Goal: Information Seeking & Learning: Find specific fact

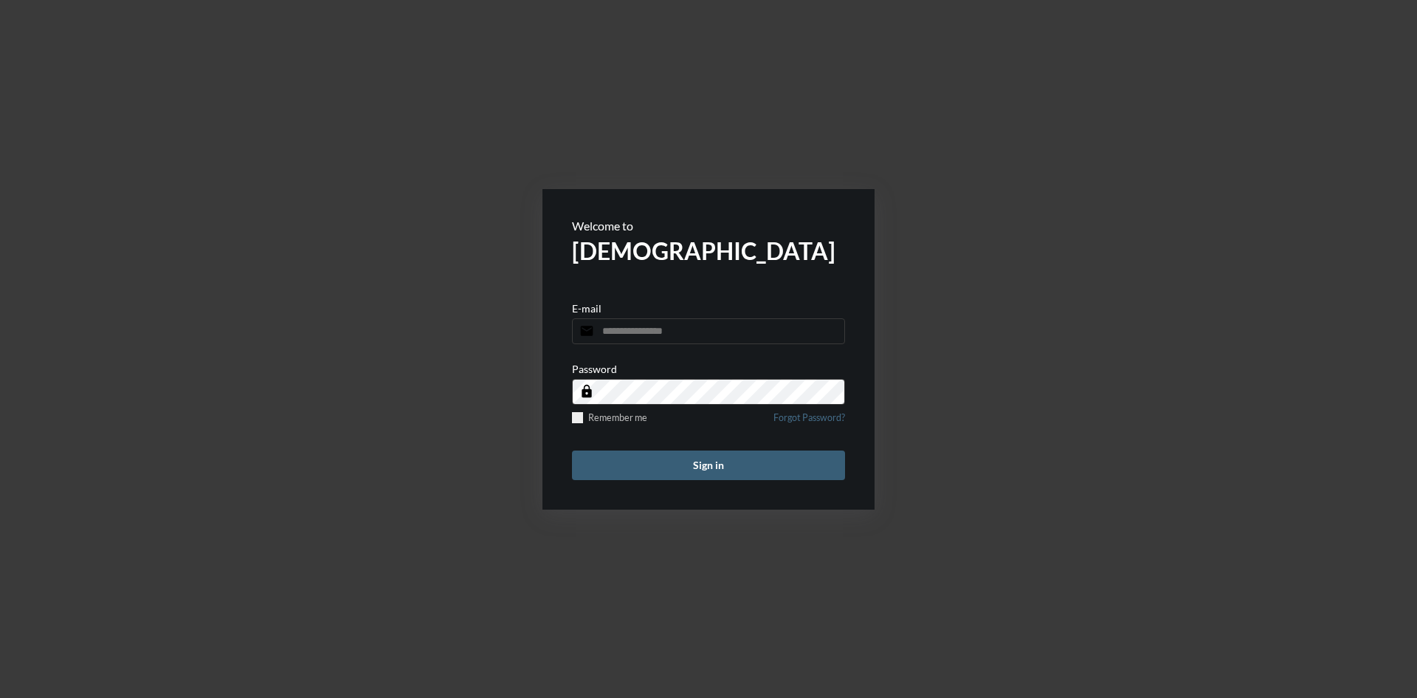
click at [648, 316] on div "E-mail email" at bounding box center [708, 323] width 273 height 42
click at [648, 328] on input "email" at bounding box center [708, 331] width 273 height 26
type input "**********"
click at [572, 450] on button "Sign in" at bounding box center [708, 465] width 273 height 30
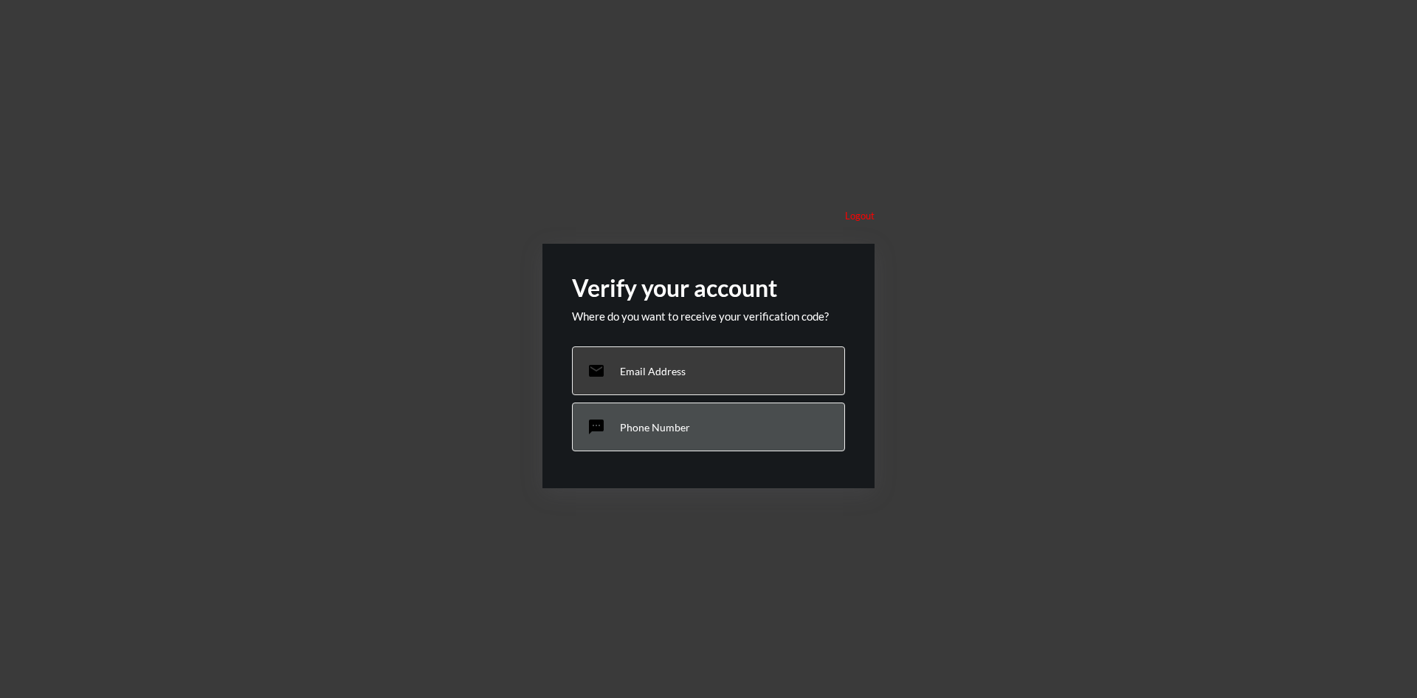
click at [628, 422] on p "Phone Number" at bounding box center [655, 427] width 70 height 13
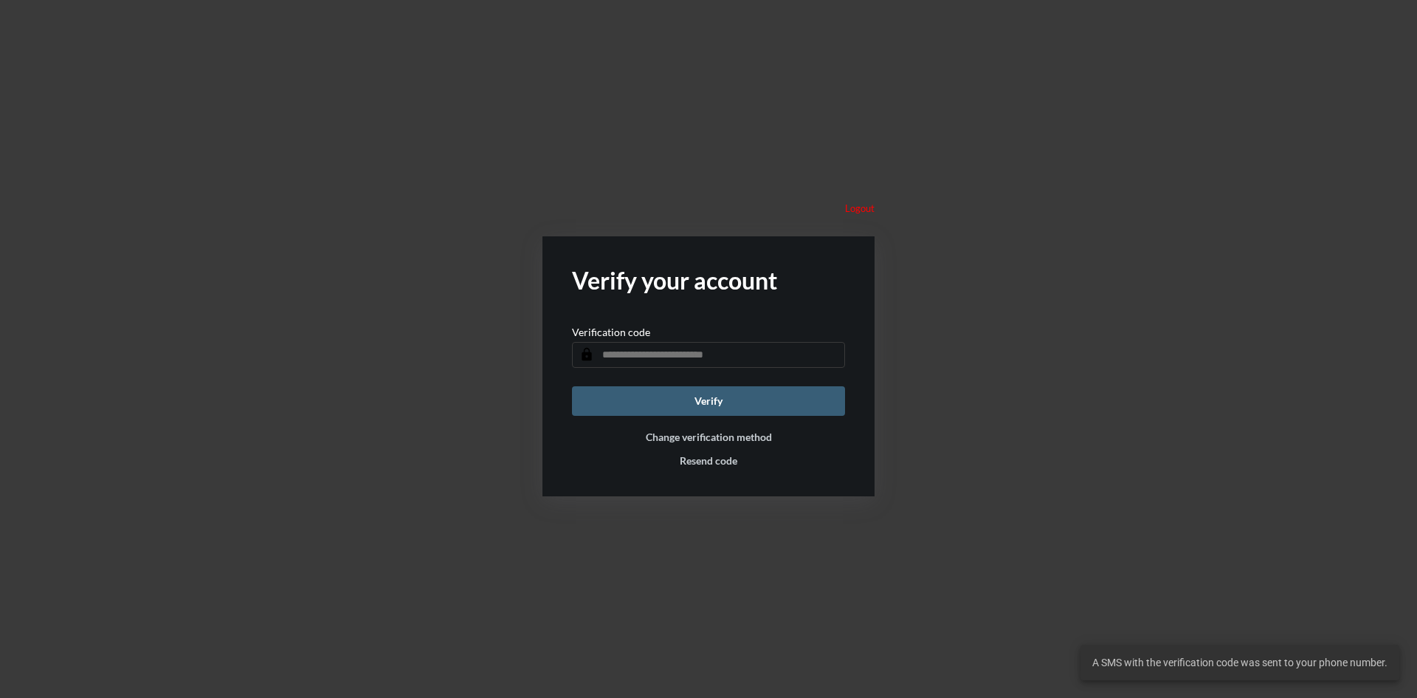
click at [650, 357] on input "text" at bounding box center [708, 355] width 273 height 26
type input "******"
click at [572, 386] on button "Verify" at bounding box center [708, 401] width 273 height 30
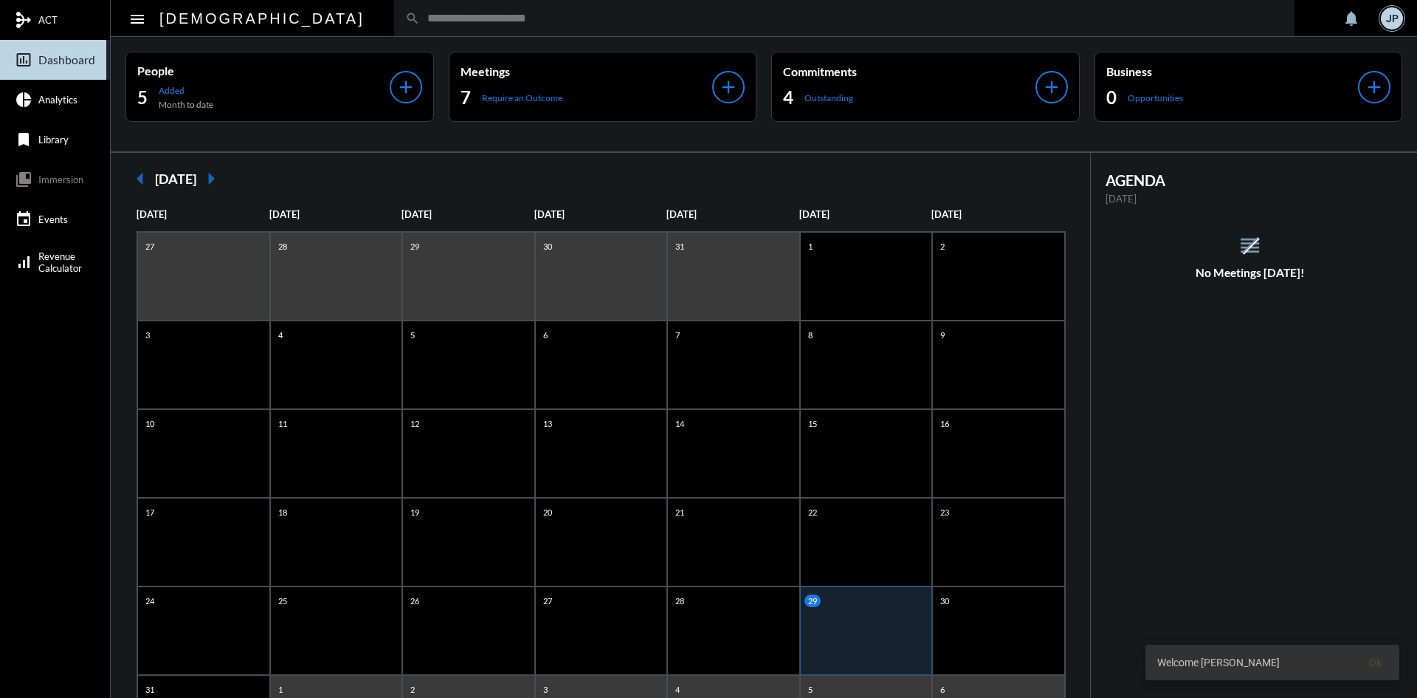
click at [1392, 9] on div "JP" at bounding box center [1392, 18] width 22 height 22
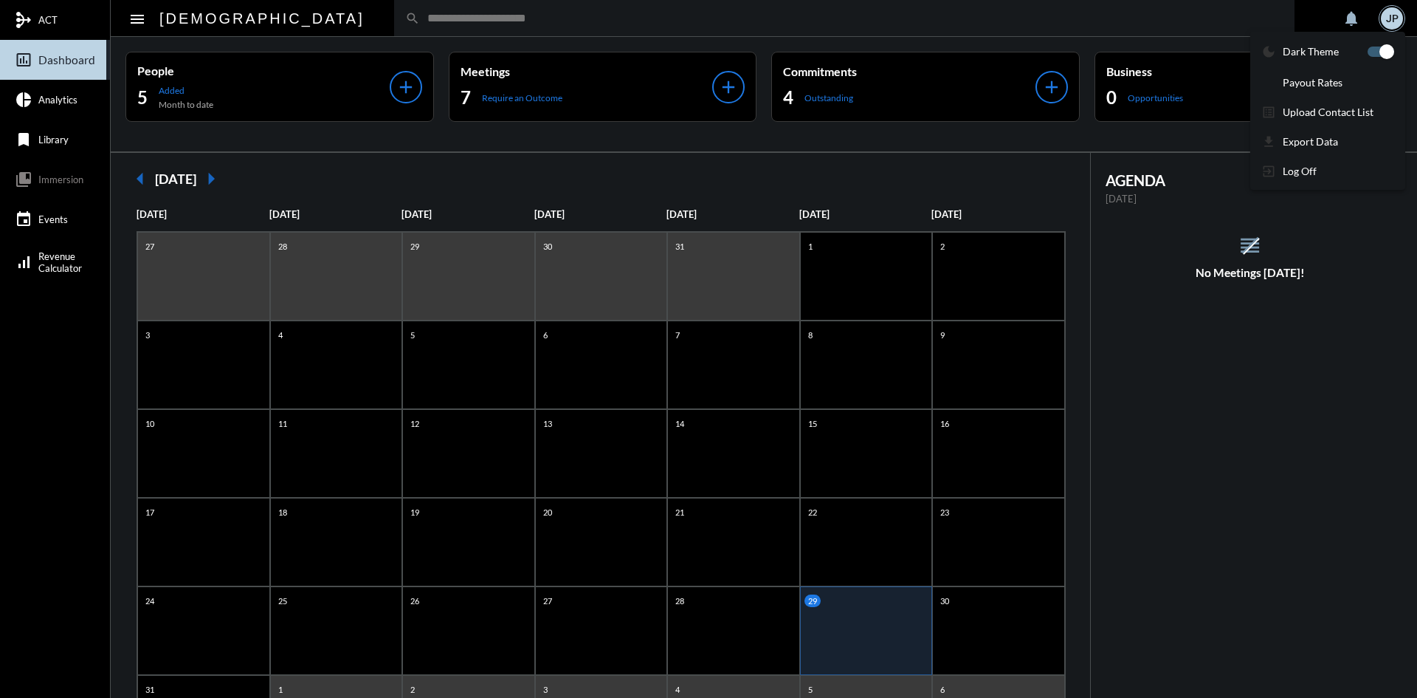
click at [32, 22] on div at bounding box center [708, 349] width 1417 height 698
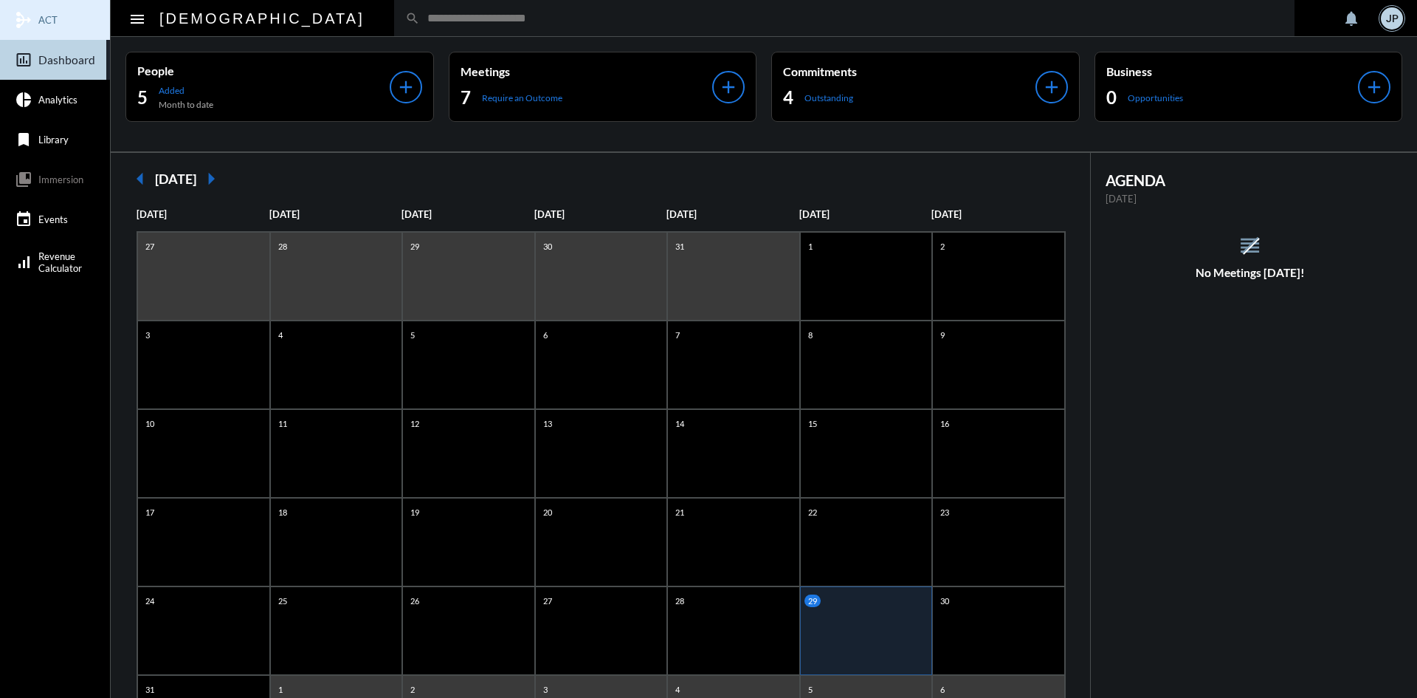
click at [32, 22] on mat-icon "mediation" at bounding box center [24, 20] width 18 height 18
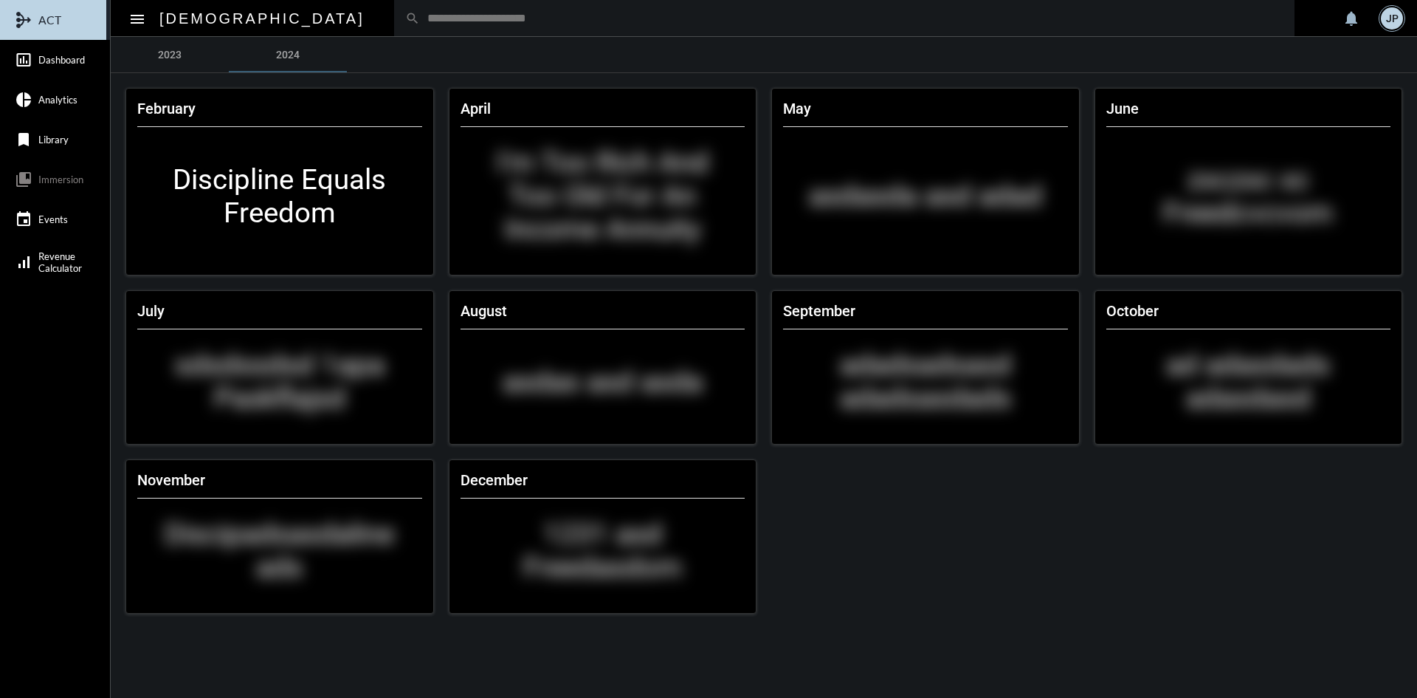
click at [1388, 24] on div "JP" at bounding box center [1392, 18] width 22 height 22
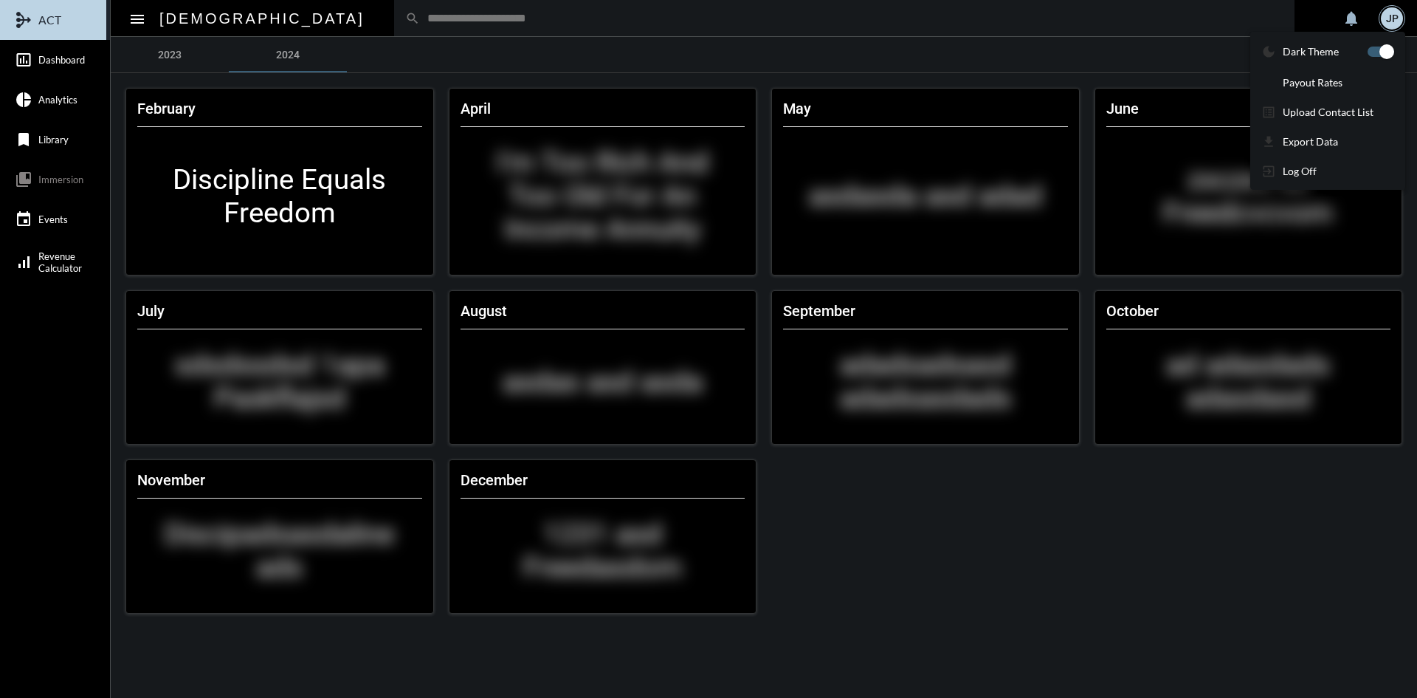
click at [388, 17] on div at bounding box center [708, 349] width 1417 height 698
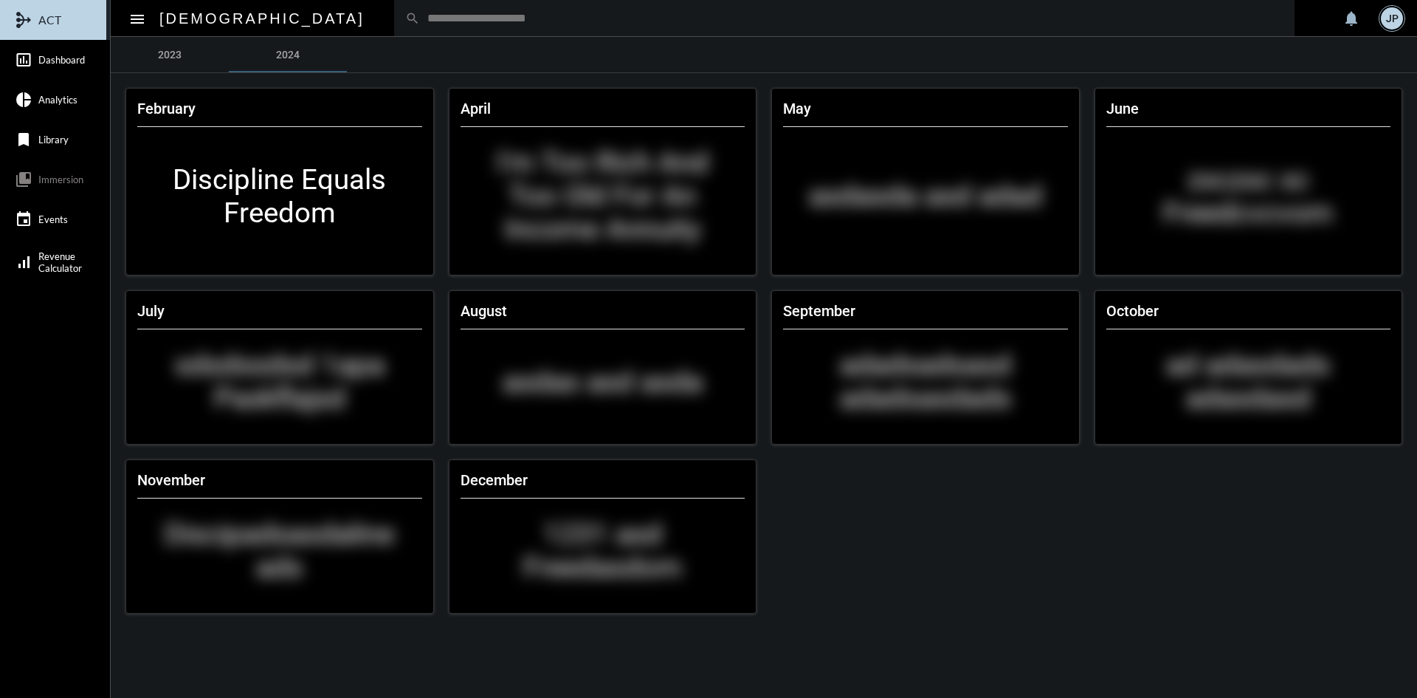
click at [420, 19] on input "text" at bounding box center [852, 18] width 864 height 13
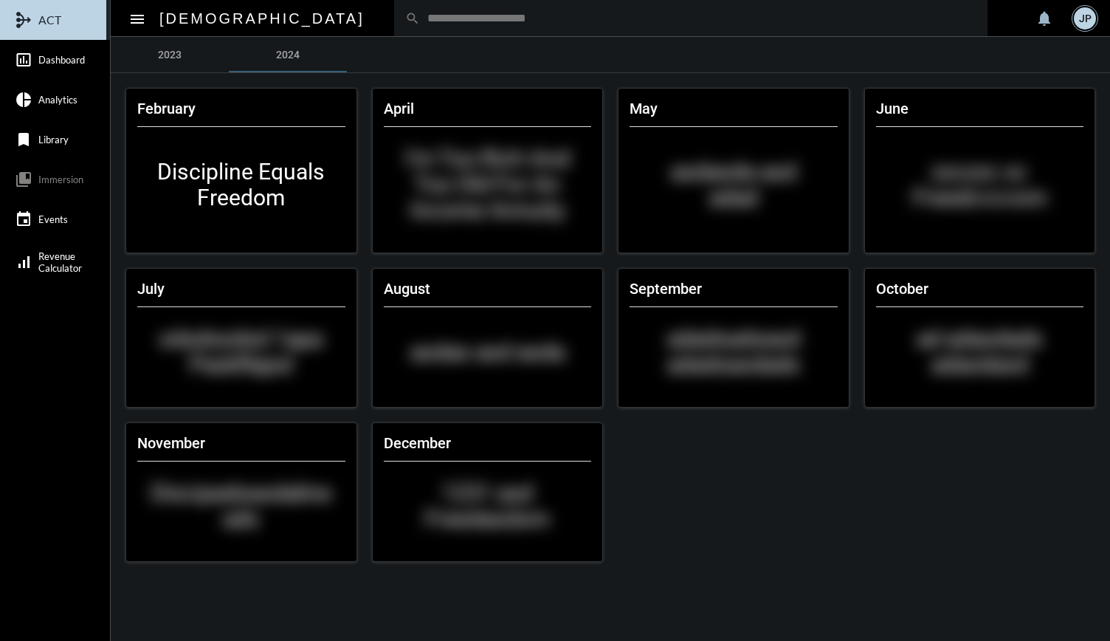
click at [420, 16] on input "text" at bounding box center [698, 18] width 557 height 13
type input "******"
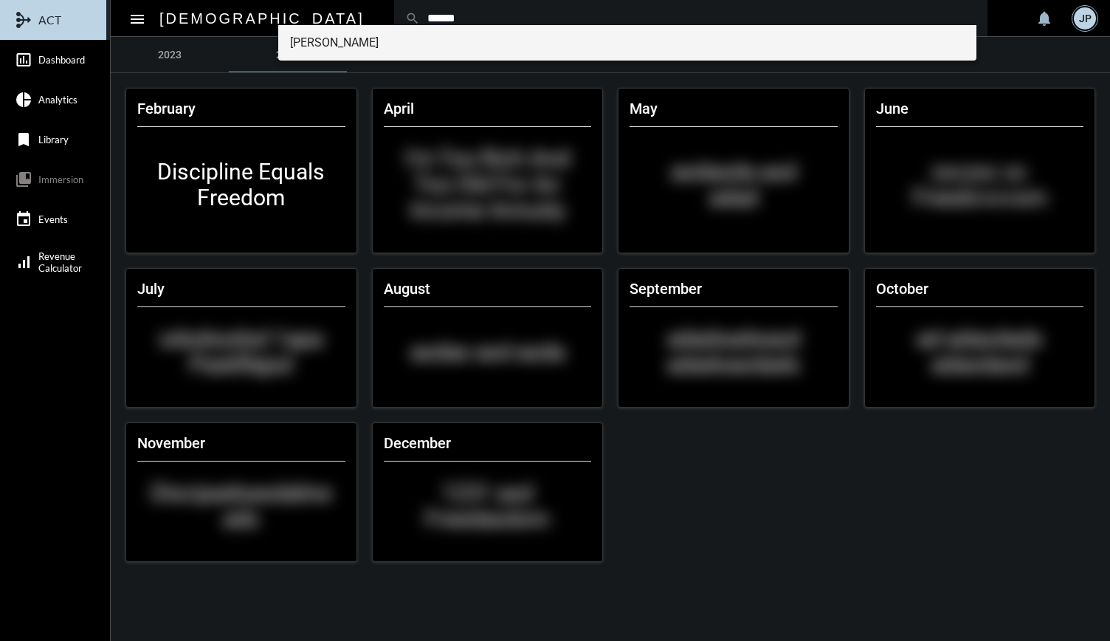
click at [385, 38] on span "[PERSON_NAME]" at bounding box center [627, 42] width 675 height 35
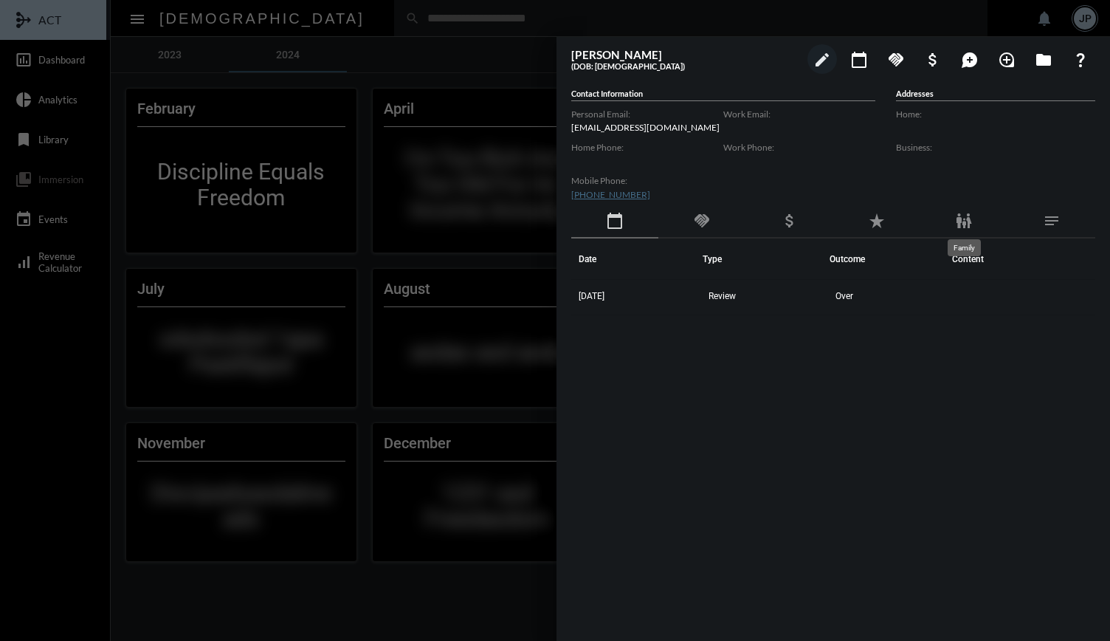
click at [961, 223] on mat-icon "family_restroom" at bounding box center [964, 221] width 18 height 18
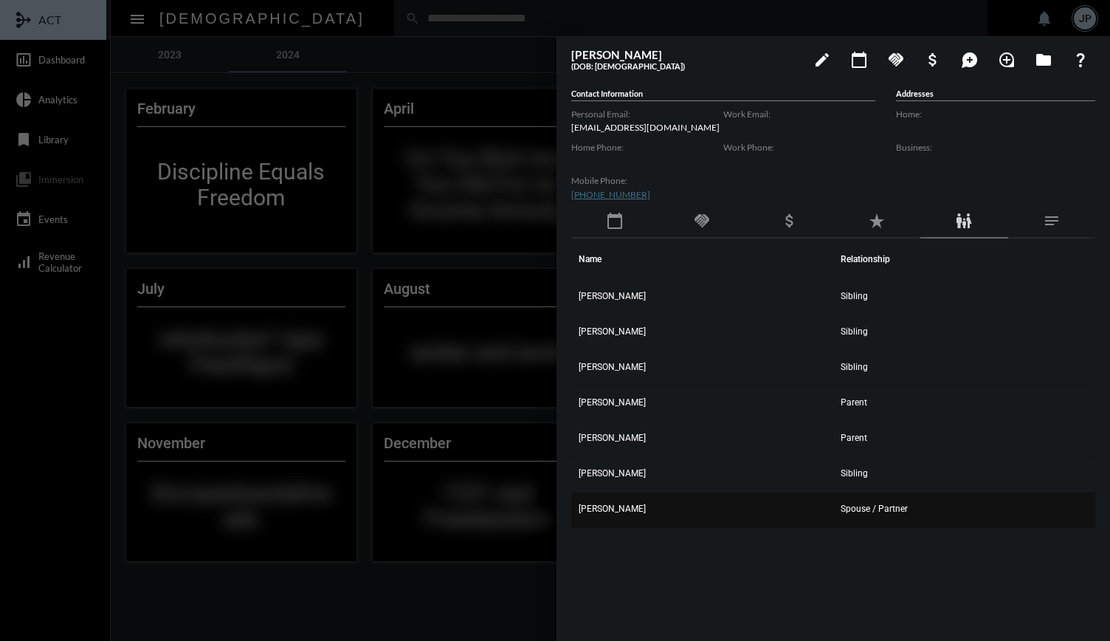
drag, startPoint x: 570, startPoint y: 328, endPoint x: 937, endPoint y: 518, distance: 413.3
click at [937, 518] on div "[PERSON_NAME] (DOB: [DEMOGRAPHIC_DATA]) edit calendar_today handshake attach_mo…" at bounding box center [834, 335] width 554 height 596
copy table "Name Relationship [PERSON_NAME] Sibling [PERSON_NAME] Sibling [PERSON_NAME], Jr…"
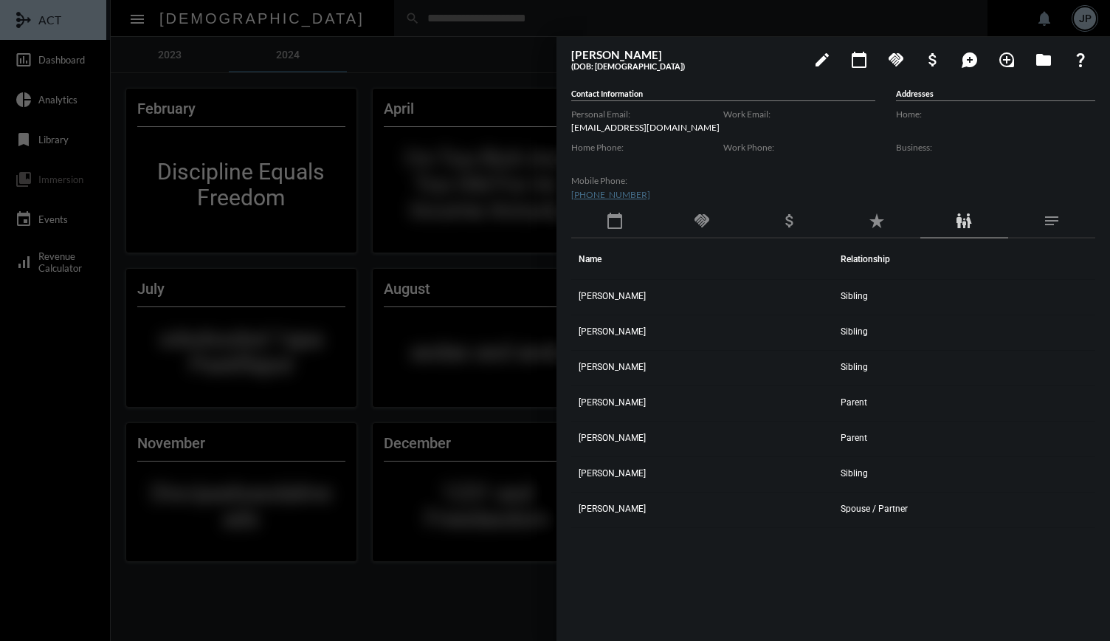
click at [334, 60] on div at bounding box center [555, 320] width 1110 height 641
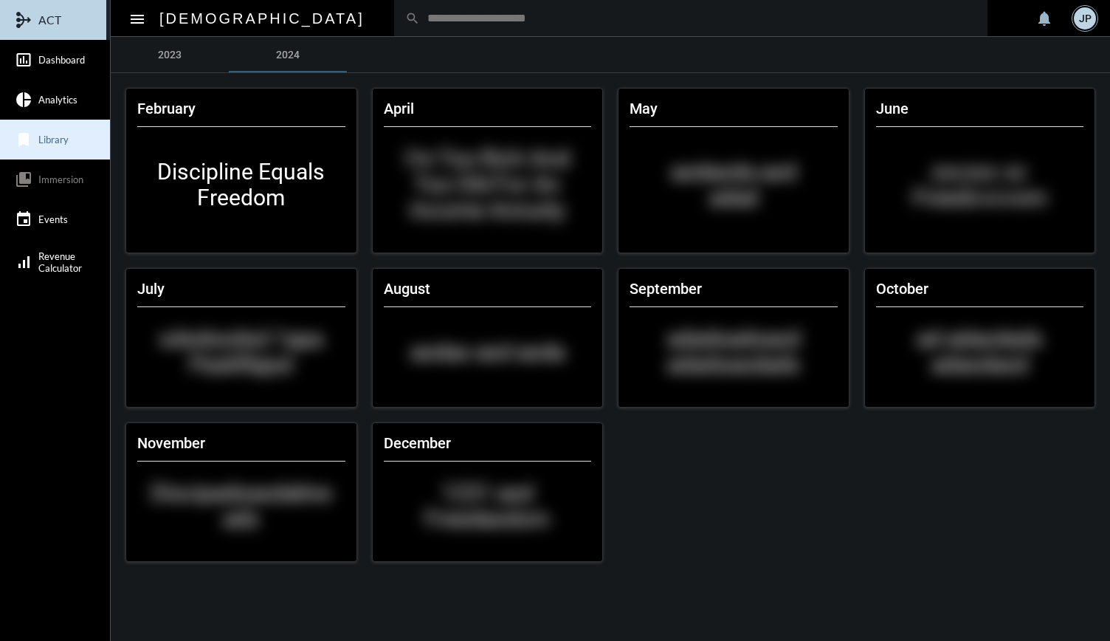
click at [49, 147] on link "bookmark Library" at bounding box center [55, 140] width 110 height 40
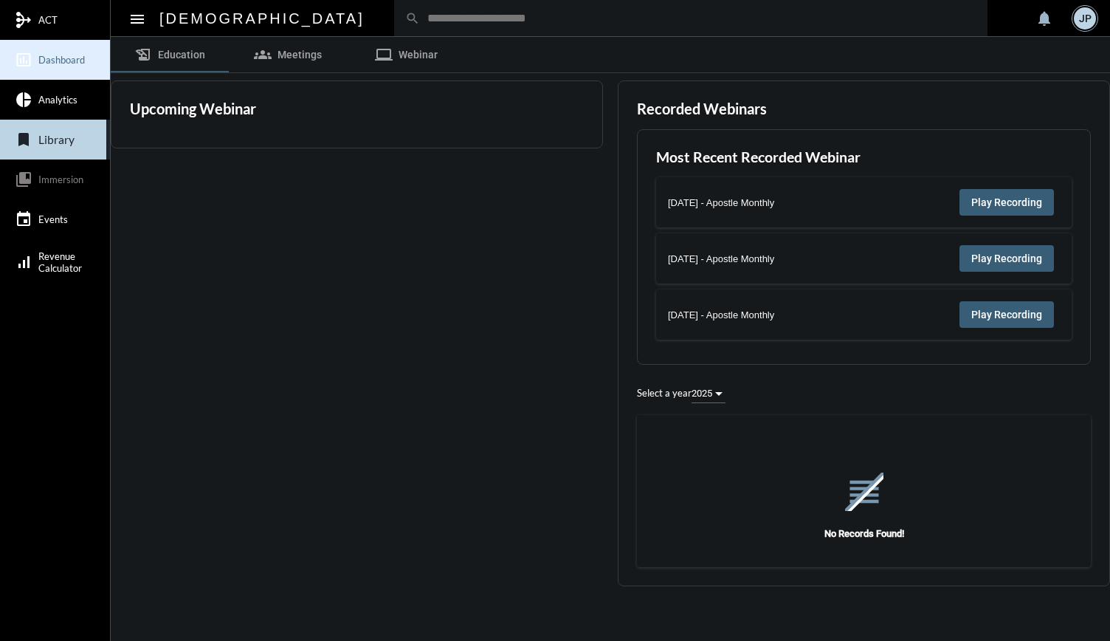
click at [56, 70] on link "insert_chart_outlined Dashboard" at bounding box center [55, 60] width 110 height 40
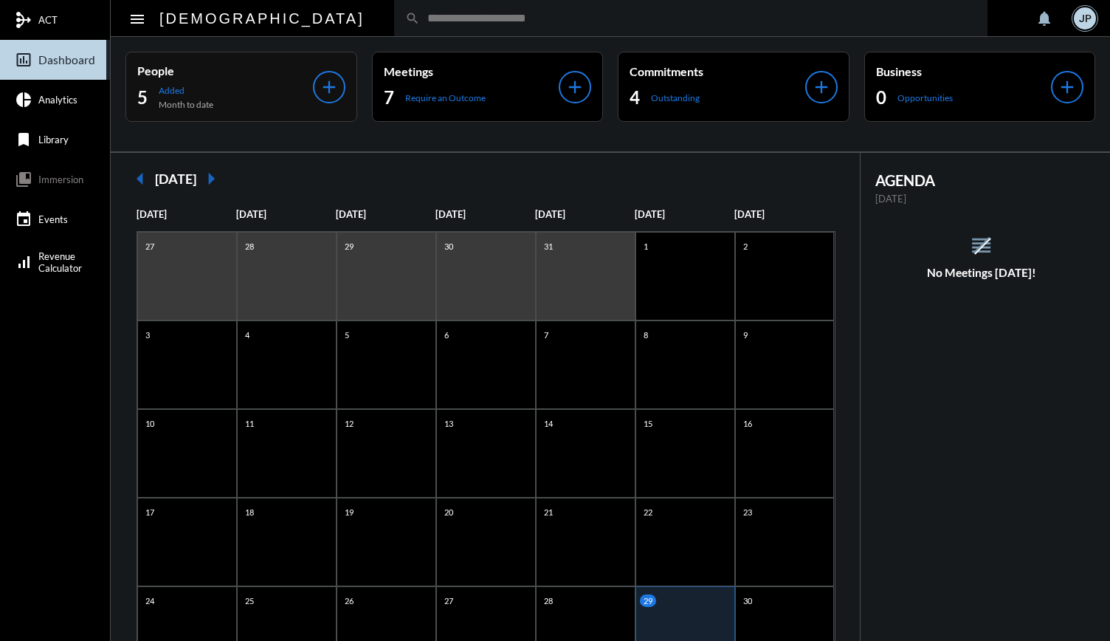
click at [224, 83] on div "People 5 Added Month to date" at bounding box center [225, 86] width 176 height 47
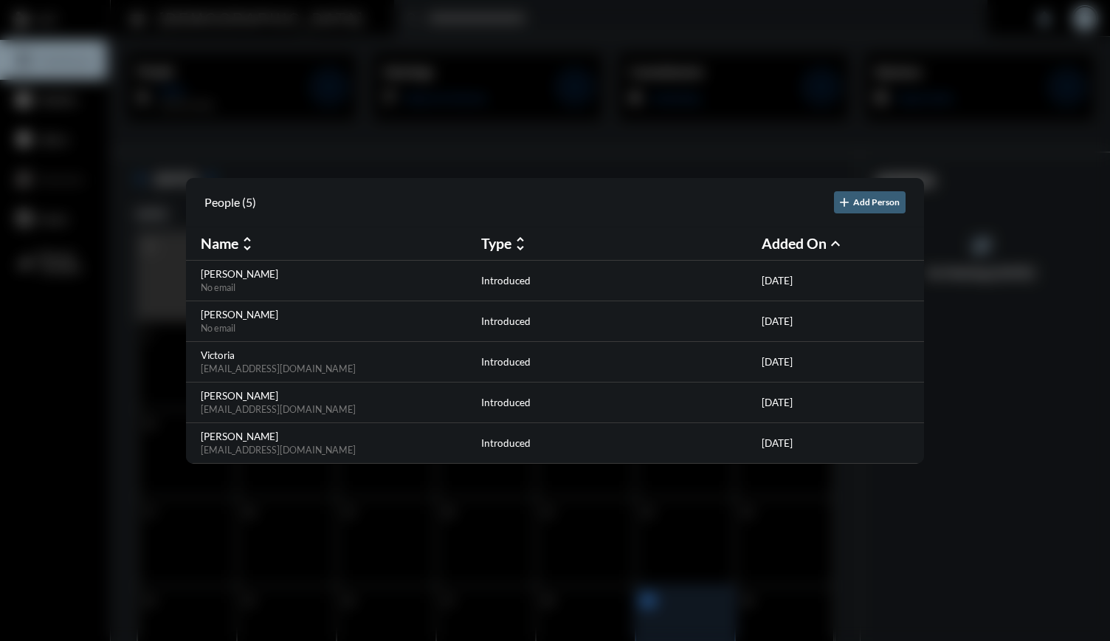
click at [397, 80] on div at bounding box center [555, 320] width 1110 height 641
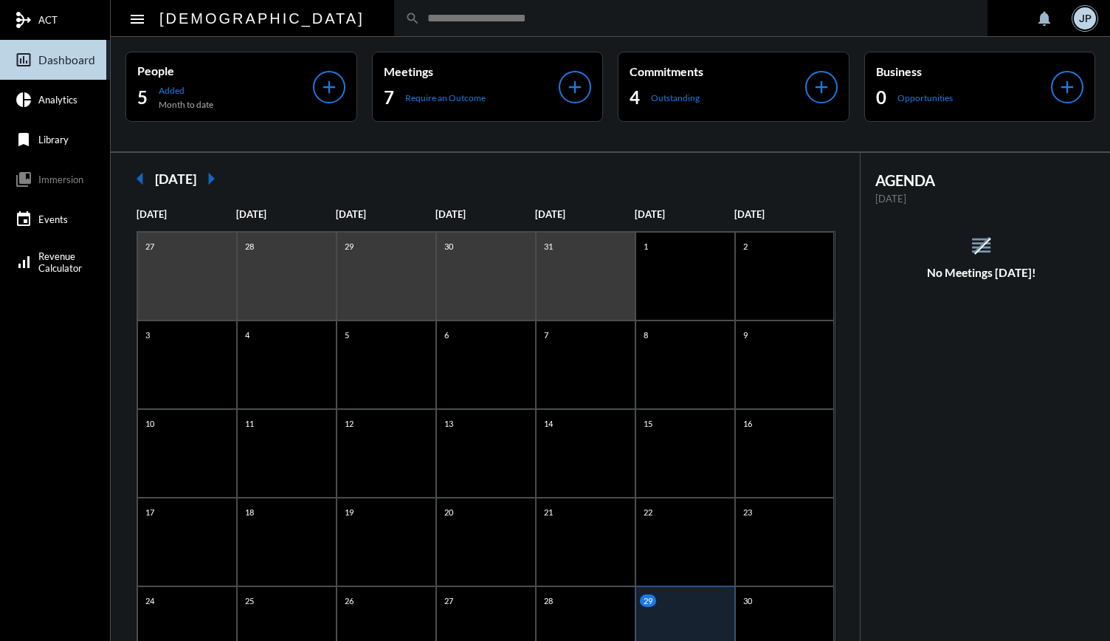
click at [137, 18] on mat-icon "menu" at bounding box center [137, 19] width 18 height 18
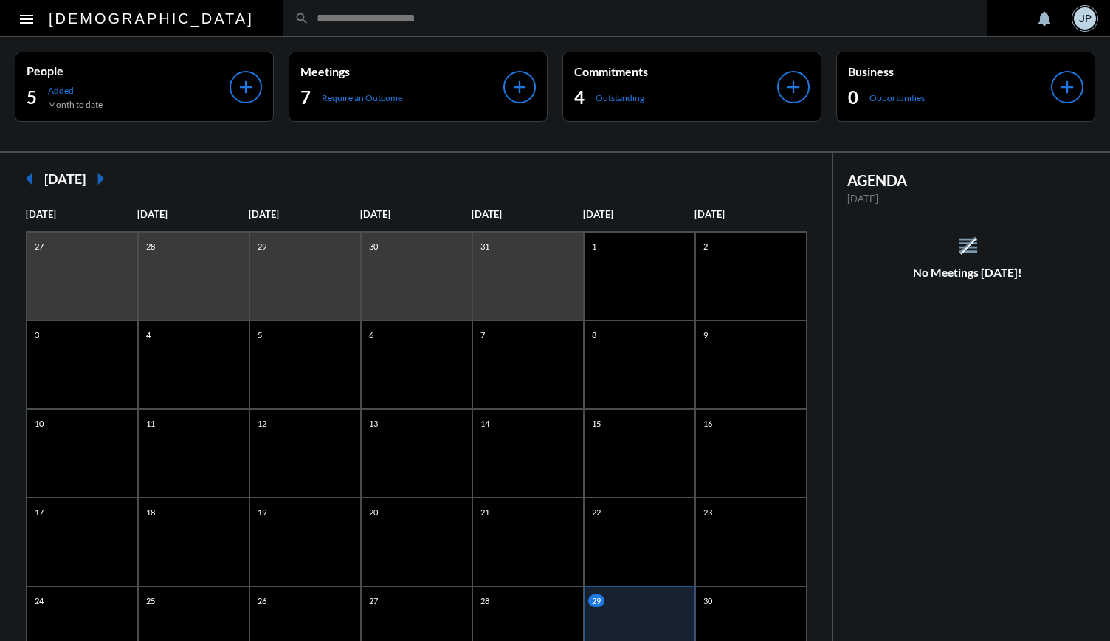
click at [29, 16] on mat-icon "menu" at bounding box center [27, 19] width 18 height 18
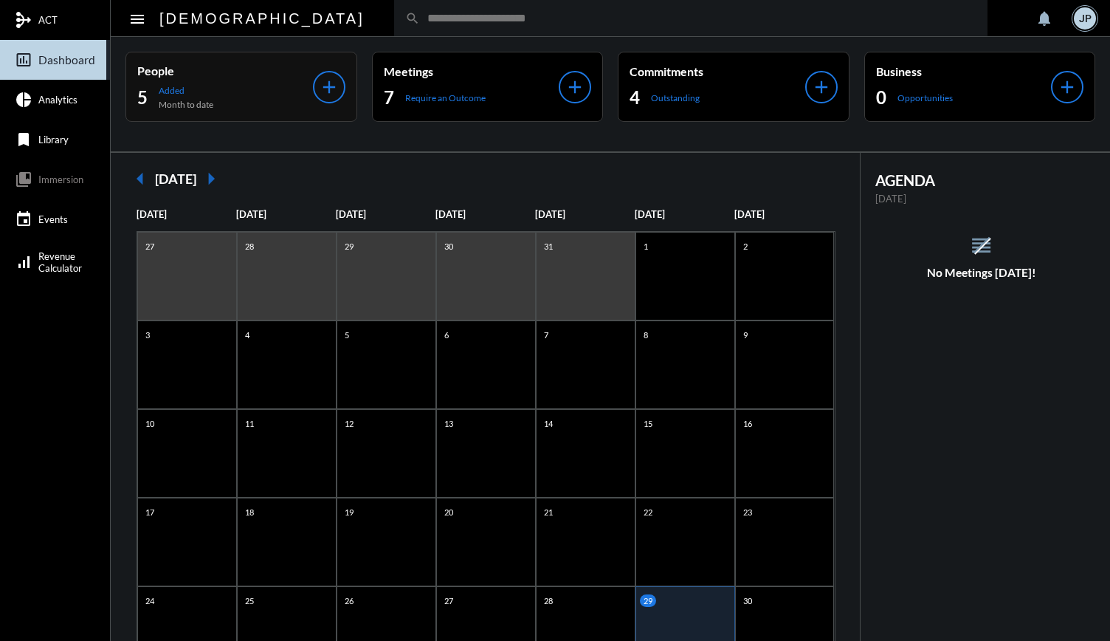
click at [213, 104] on p "Month to date" at bounding box center [186, 104] width 55 height 11
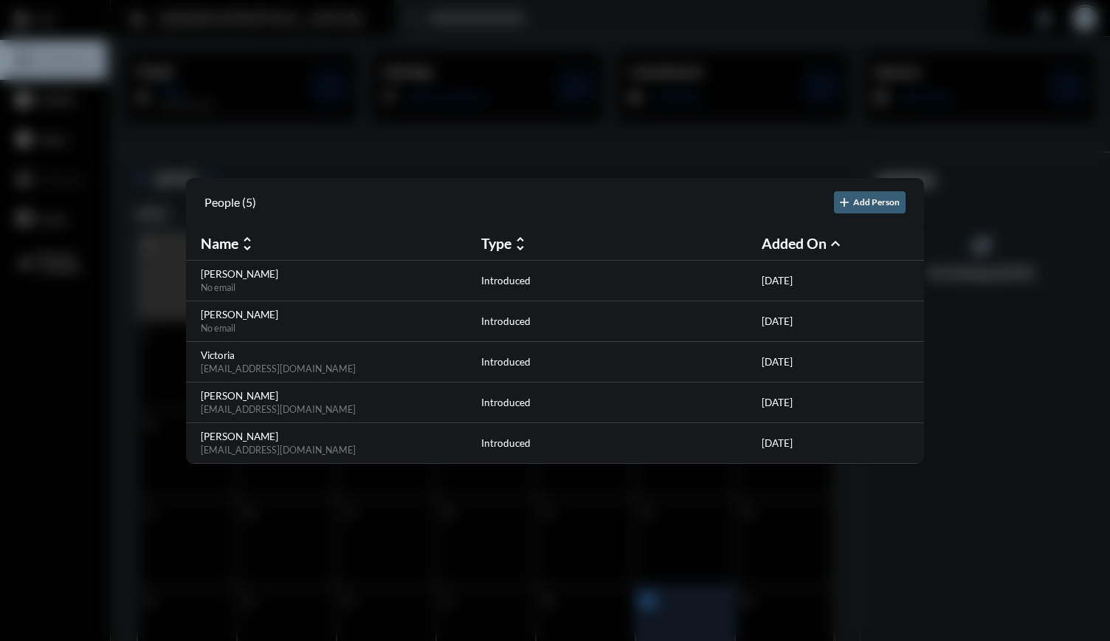
click at [245, 200] on h2 "People (5)" at bounding box center [230, 202] width 52 height 14
click at [464, 120] on div at bounding box center [555, 320] width 1110 height 641
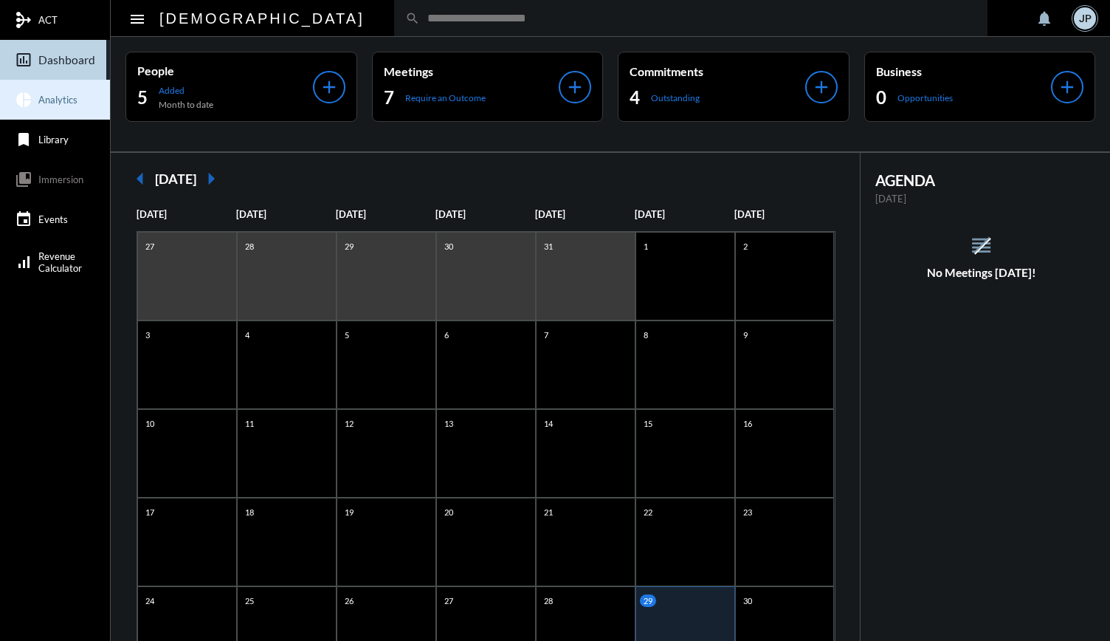
click at [65, 110] on link "pie_chart Analytics" at bounding box center [55, 100] width 110 height 40
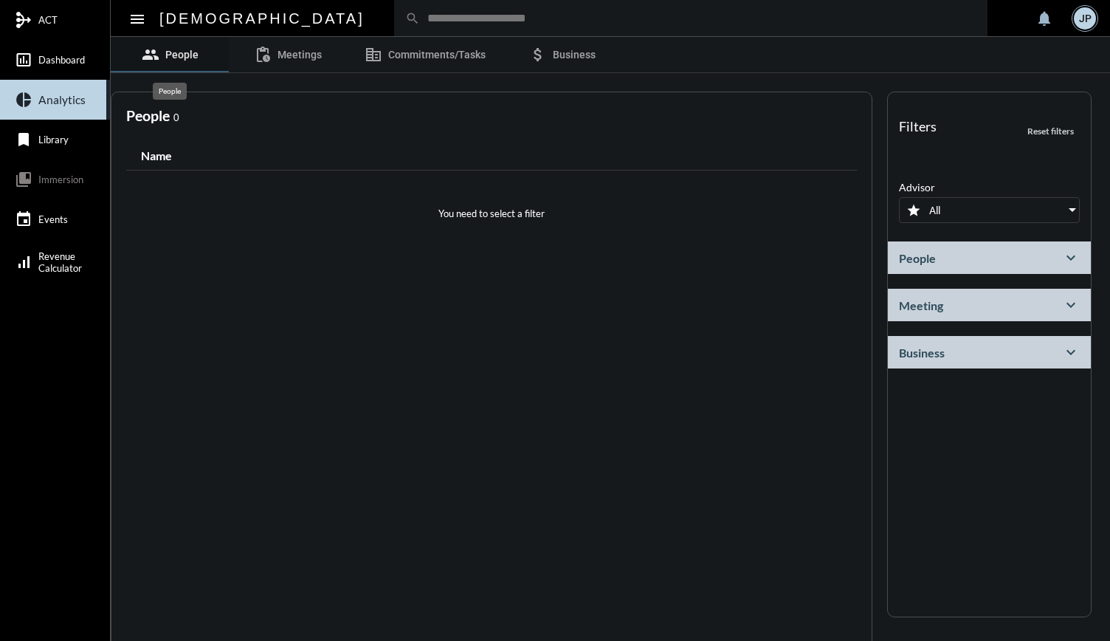
click at [183, 61] on link "group People" at bounding box center [170, 54] width 118 height 35
click at [1016, 256] on div "People expand_more" at bounding box center [989, 257] width 203 height 32
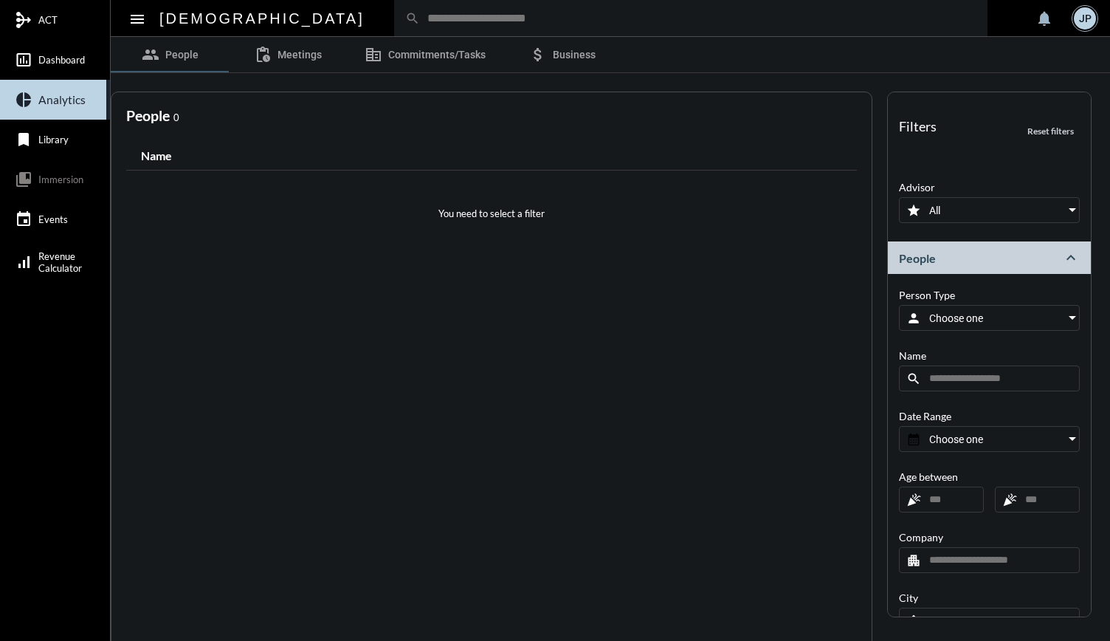
click at [991, 324] on div "Choose one" at bounding box center [995, 318] width 168 height 24
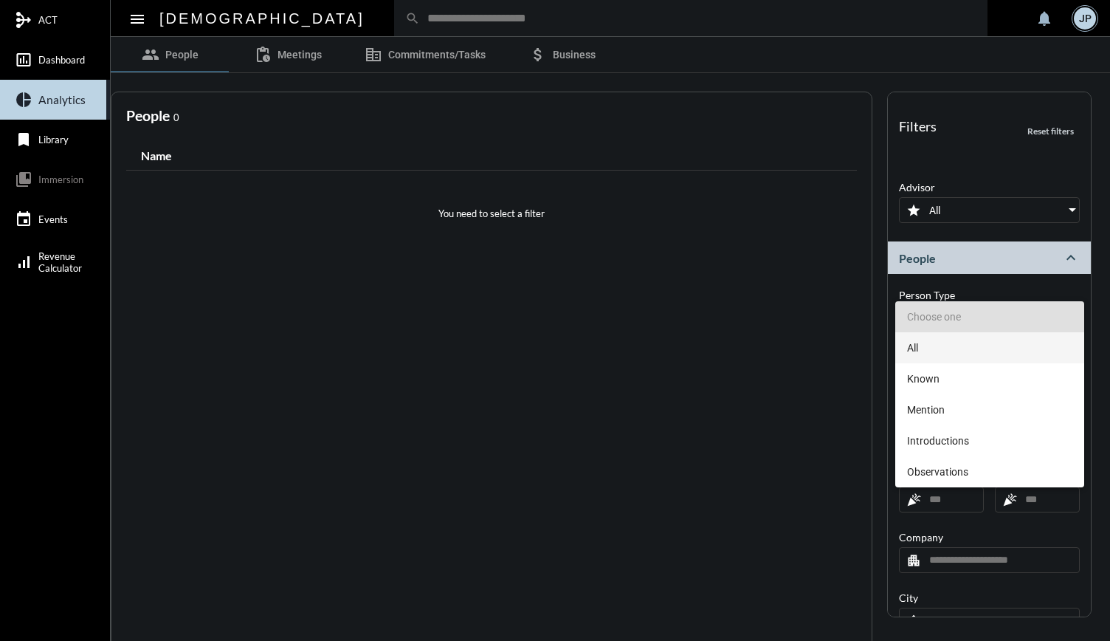
click at [983, 338] on span "All" at bounding box center [989, 347] width 165 height 31
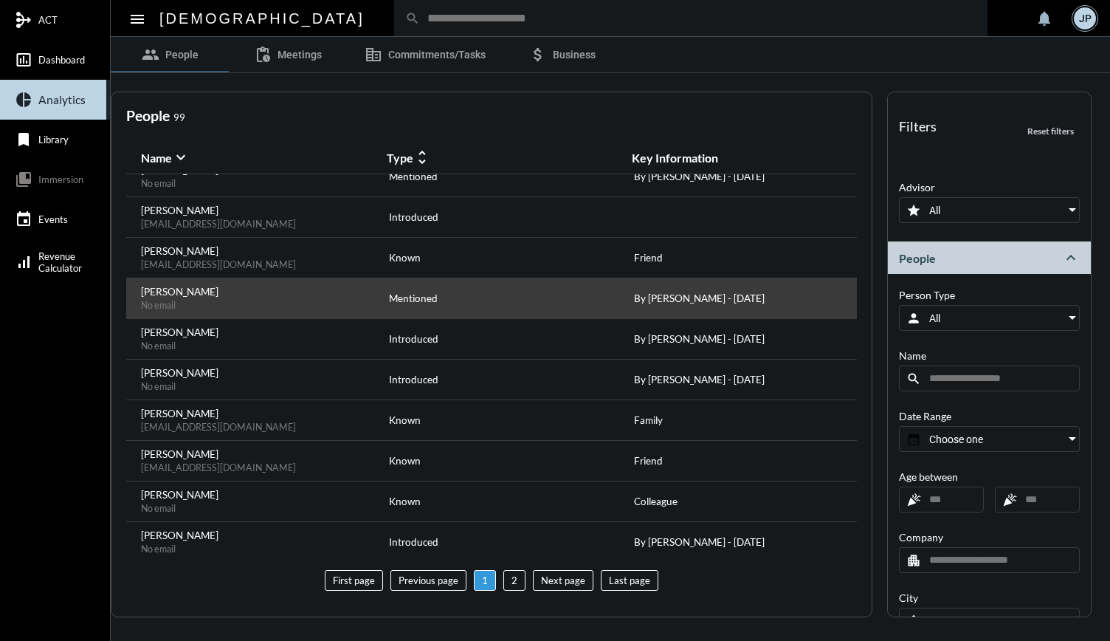
scroll to position [465, 0]
click at [483, 302] on div "Mentioned" at bounding box center [492, 297] width 210 height 25
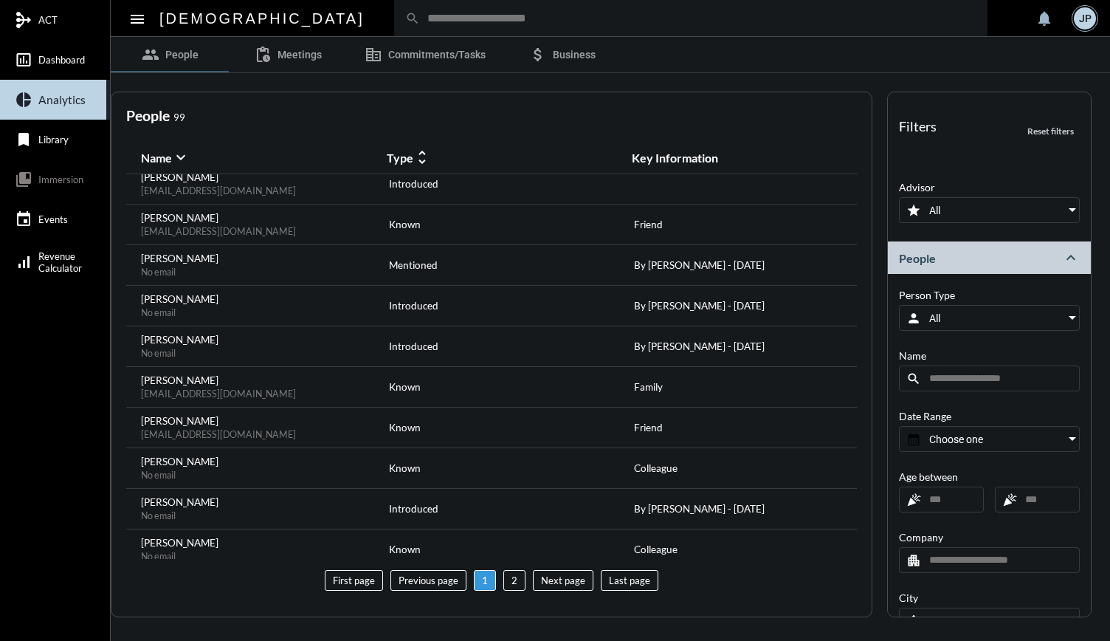
scroll to position [493, 0]
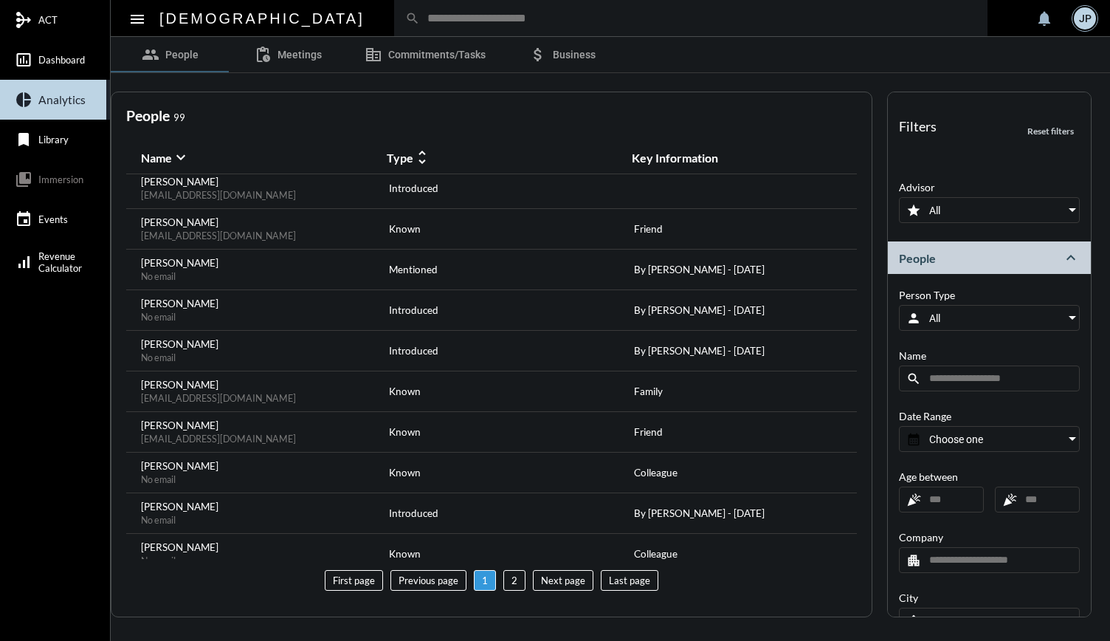
click at [394, 29] on div "search" at bounding box center [690, 18] width 593 height 36
click at [420, 17] on input "text" at bounding box center [698, 18] width 557 height 13
type input "*****"
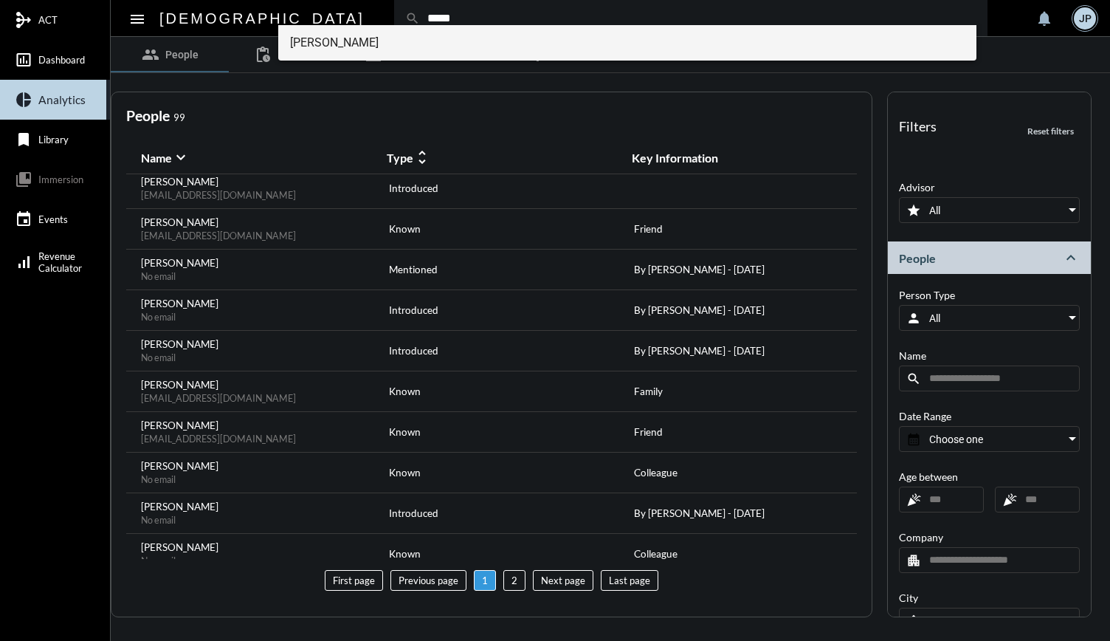
click at [360, 40] on span "[PERSON_NAME]" at bounding box center [627, 42] width 675 height 35
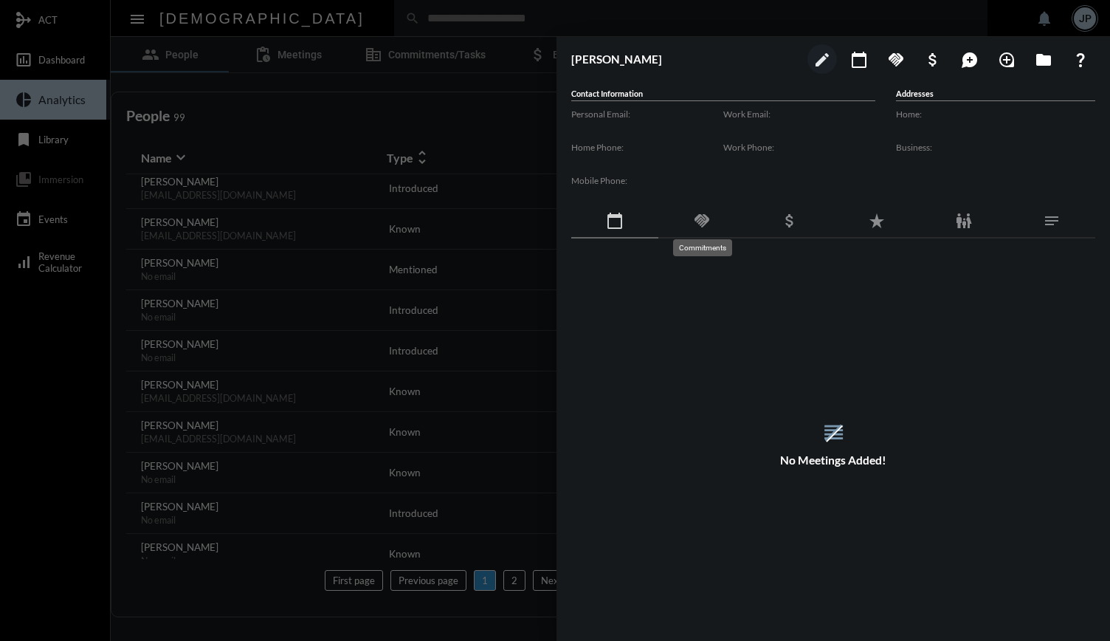
click at [706, 216] on mat-icon "handshake" at bounding box center [702, 221] width 18 height 18
click at [966, 215] on mat-icon "family_restroom" at bounding box center [964, 221] width 18 height 18
click at [226, 579] on div at bounding box center [555, 320] width 1110 height 641
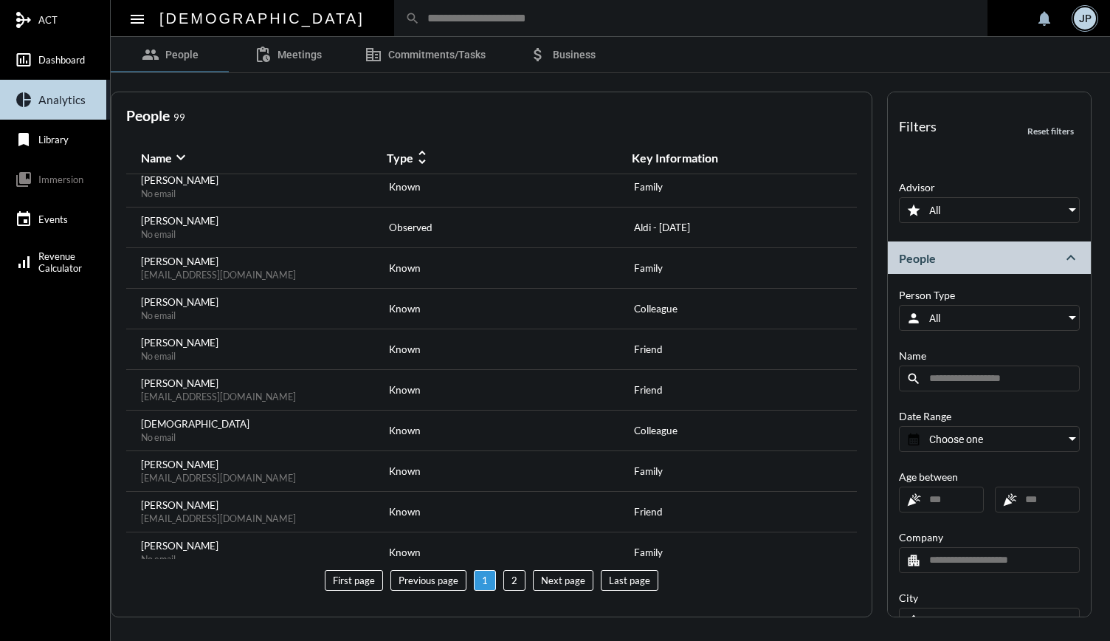
scroll to position [1633, 0]
click at [515, 583] on li "2" at bounding box center [514, 580] width 22 height 21
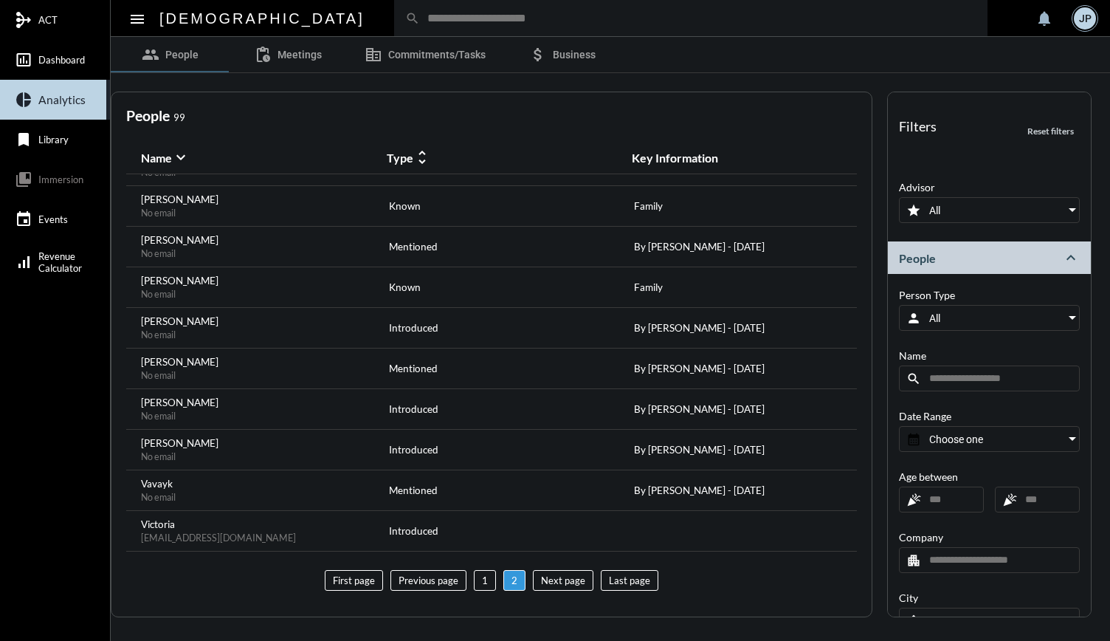
scroll to position [1593, 0]
